Goal: Information Seeking & Learning: Learn about a topic

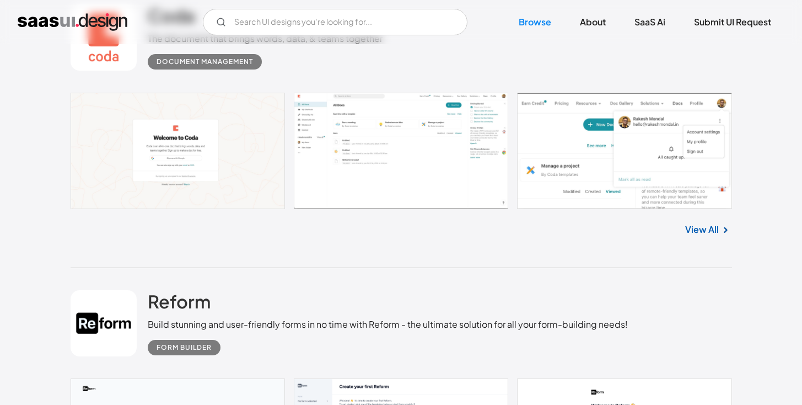
scroll to position [6820, 0]
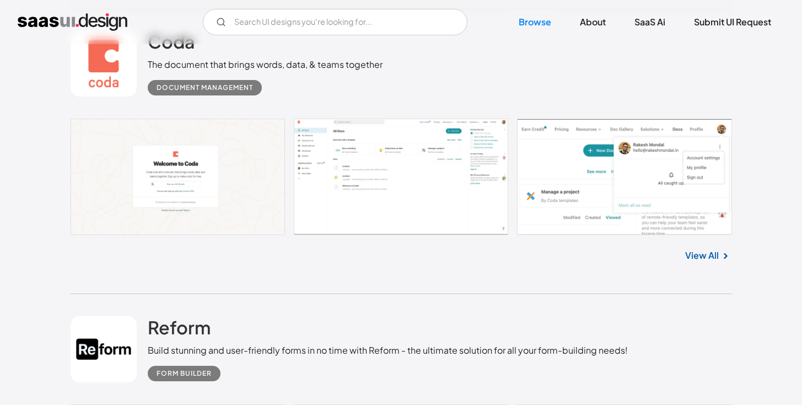
click at [201, 155] on link at bounding box center [401, 177] width 661 height 116
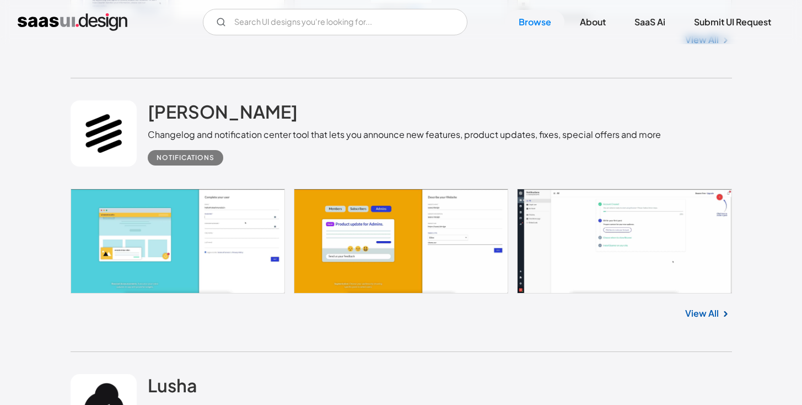
scroll to position [24387, 0]
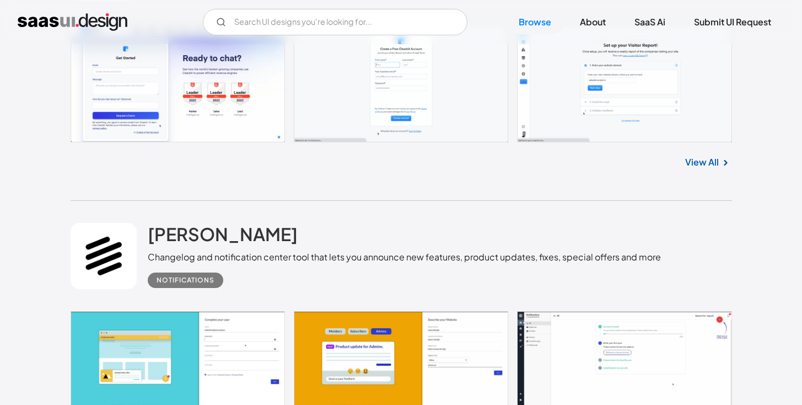
click at [703, 168] on link "View All" at bounding box center [702, 161] width 34 height 13
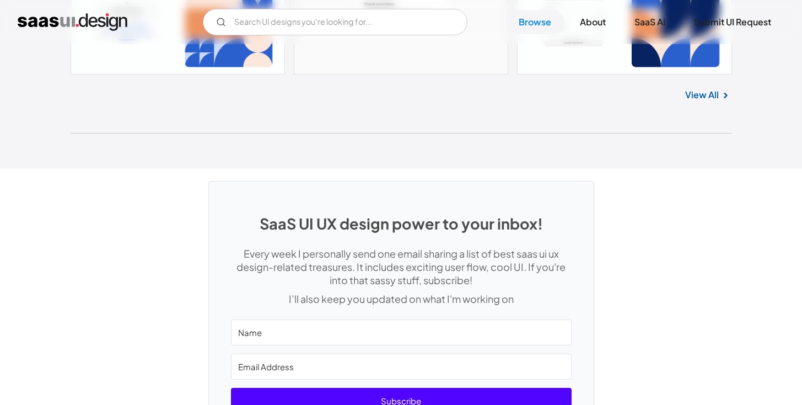
scroll to position [29190, 0]
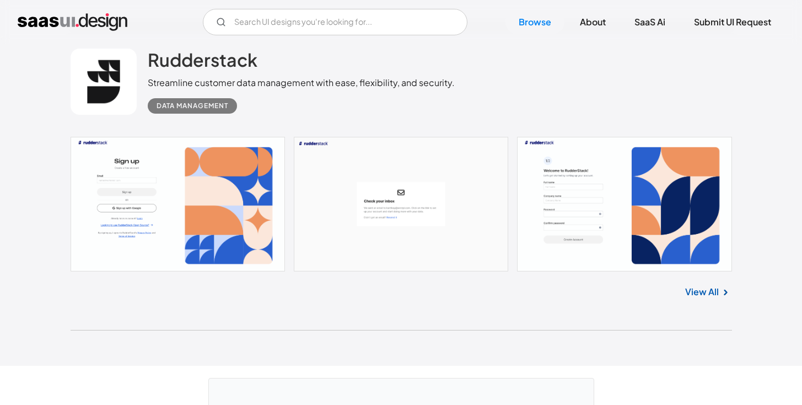
click at [294, 185] on link at bounding box center [401, 204] width 661 height 134
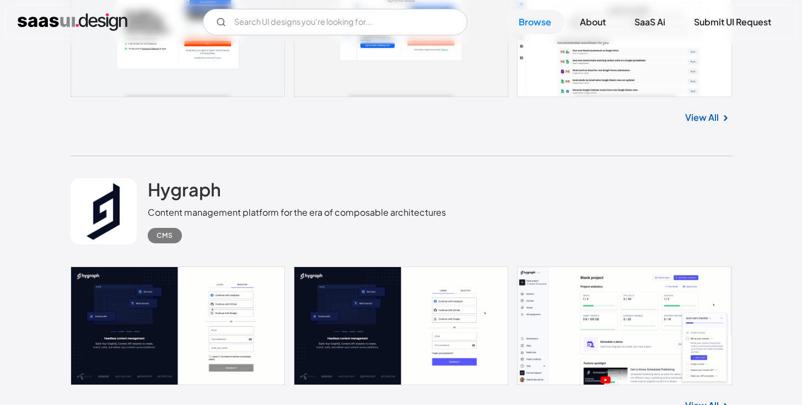
scroll to position [28639, 0]
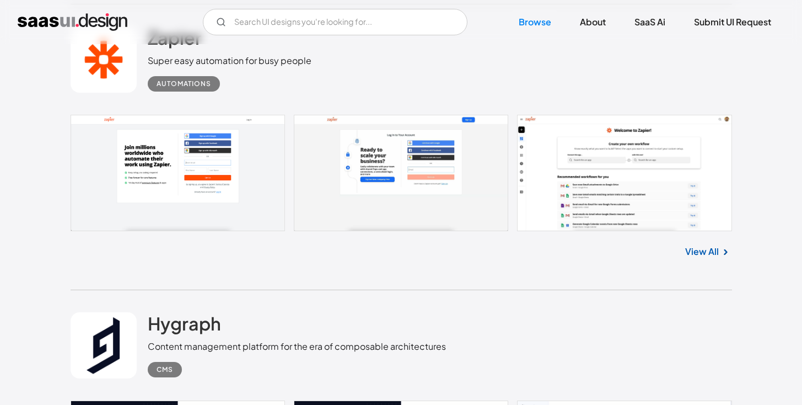
click at [228, 166] on link at bounding box center [401, 173] width 661 height 116
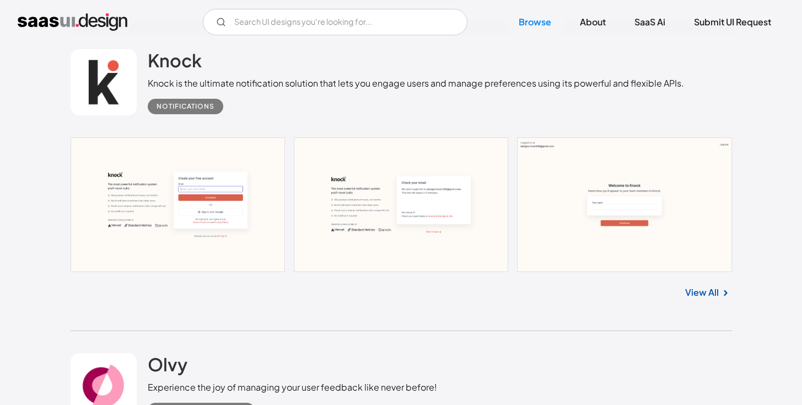
scroll to position [28080, 0]
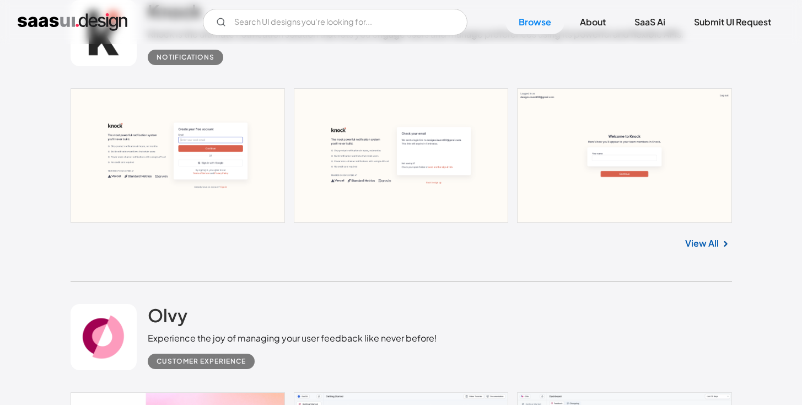
click at [420, 175] on link at bounding box center [401, 155] width 661 height 134
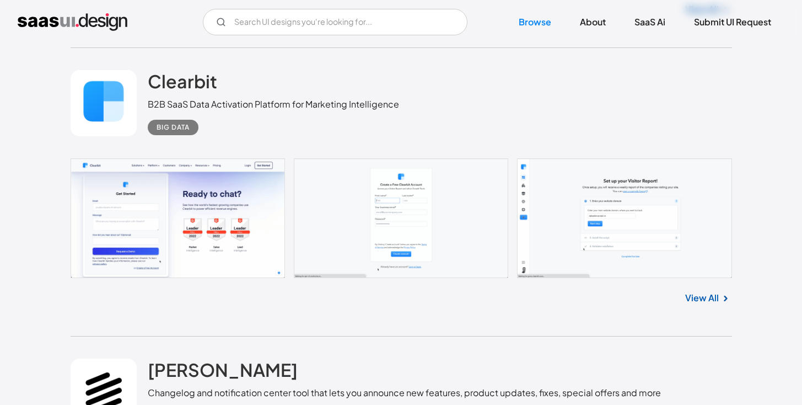
scroll to position [24222, 0]
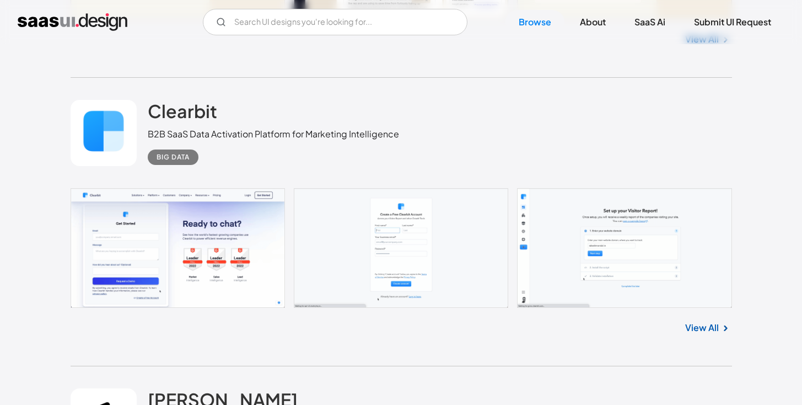
click at [230, 227] on link at bounding box center [401, 247] width 661 height 119
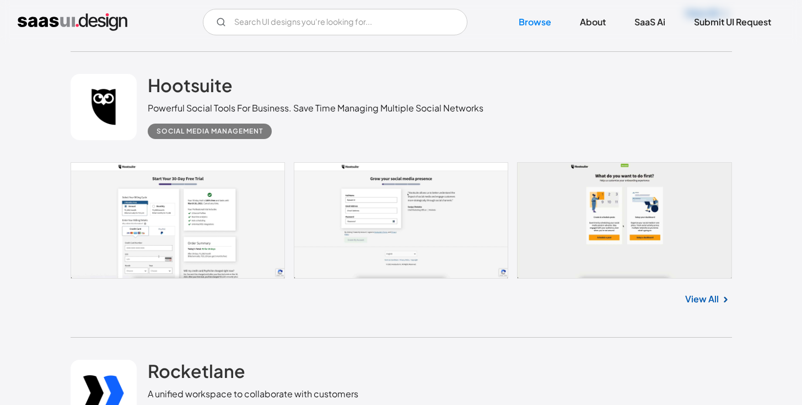
scroll to position [15780, 0]
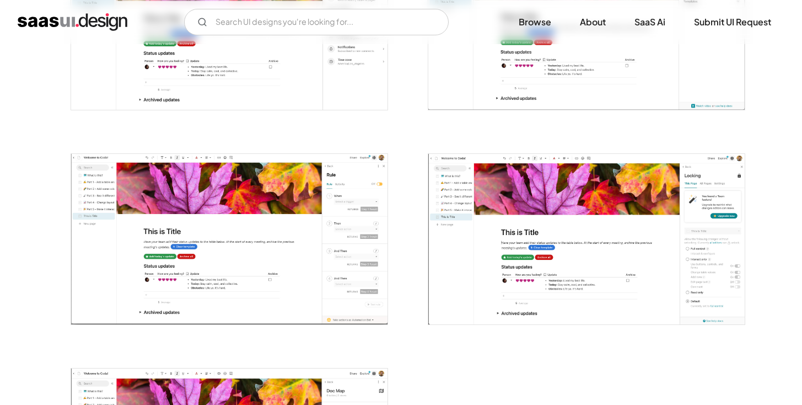
scroll to position [2432, 0]
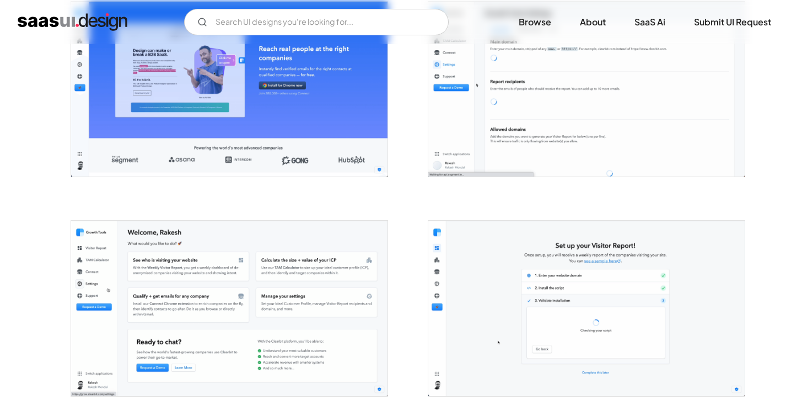
scroll to position [1058, 0]
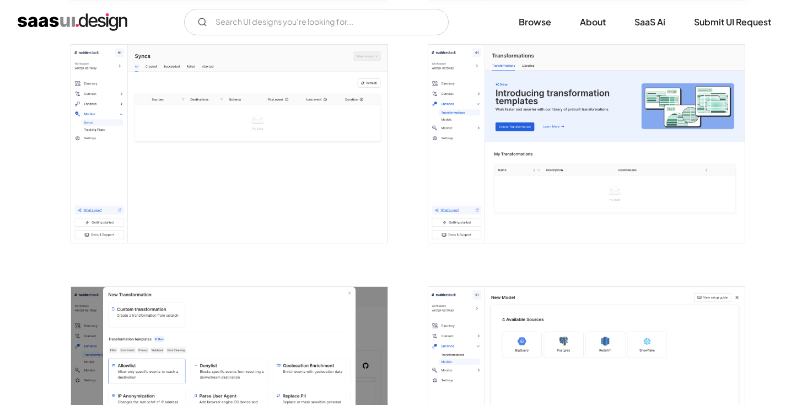
scroll to position [1182, 0]
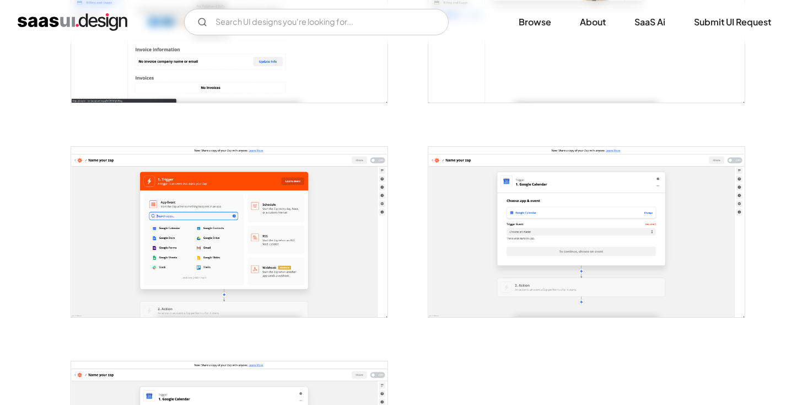
scroll to position [2353, 0]
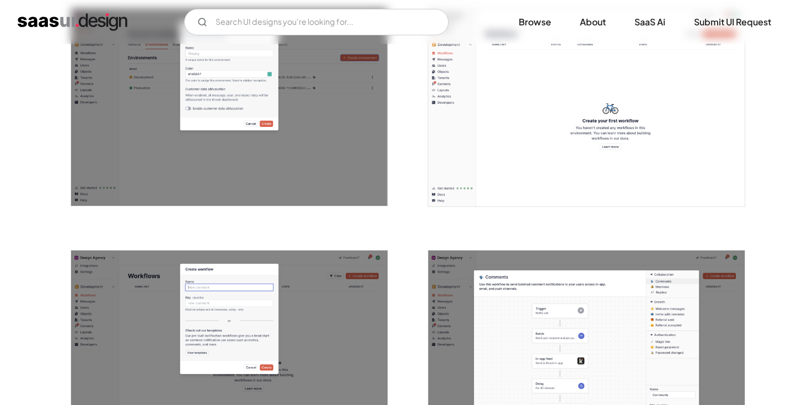
scroll to position [1757, 0]
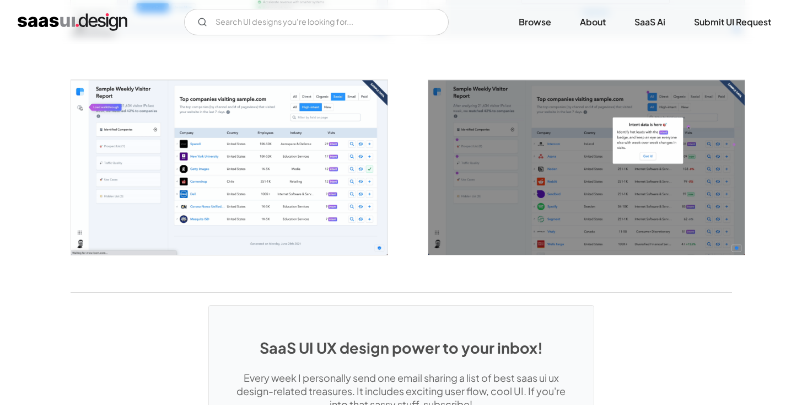
scroll to position [1827, 0]
